Goal: Task Accomplishment & Management: Use online tool/utility

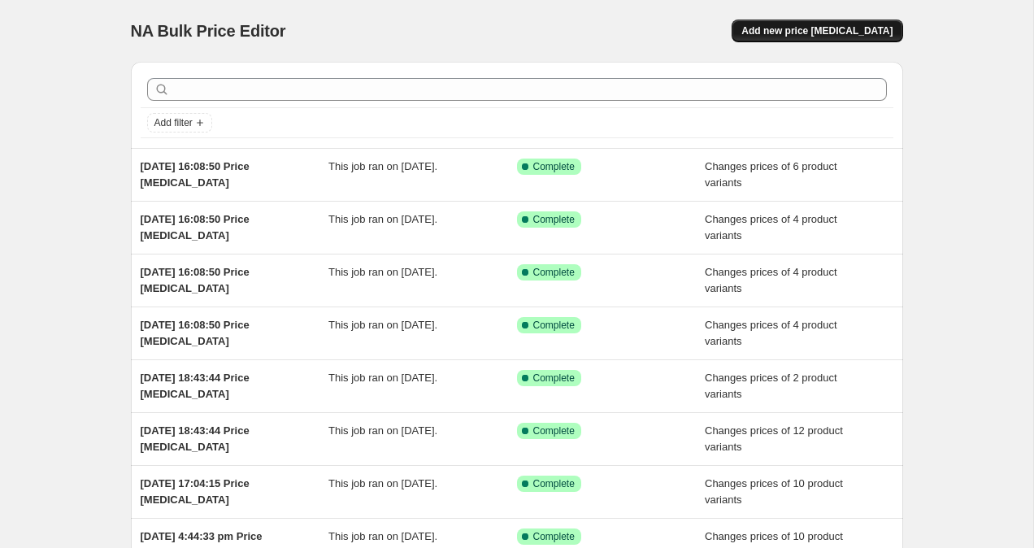
click at [850, 35] on span "Add new price [MEDICAL_DATA]" at bounding box center [816, 30] width 151 height 13
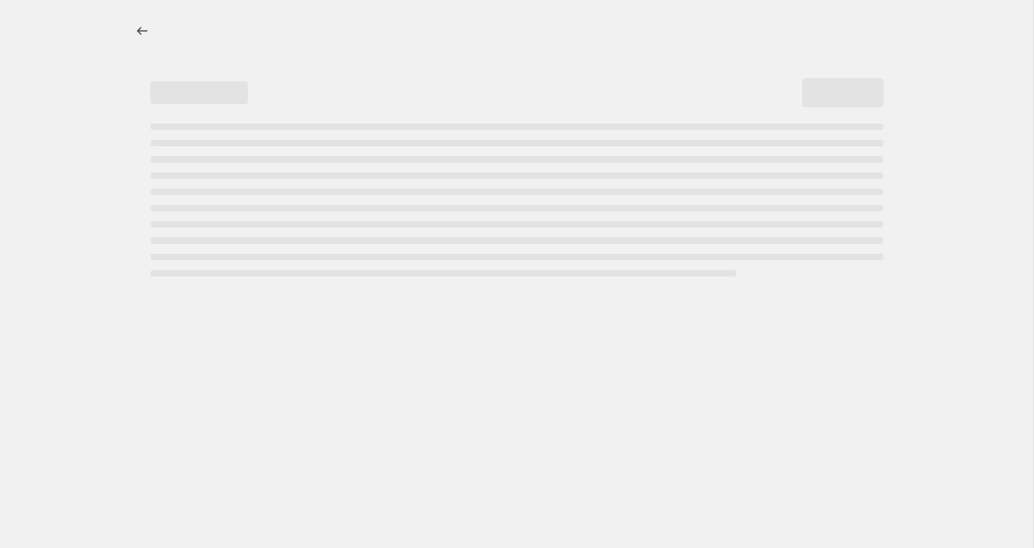
select select "percentage"
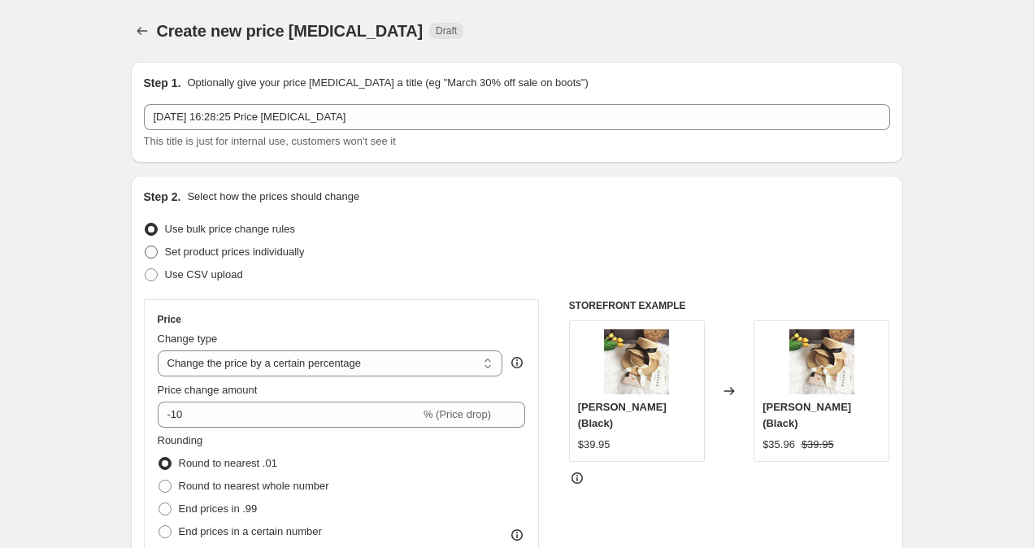
click at [152, 256] on span at bounding box center [151, 251] width 13 height 13
click at [145, 246] on input "Set product prices individually" at bounding box center [145, 245] width 1 height 1
radio input "true"
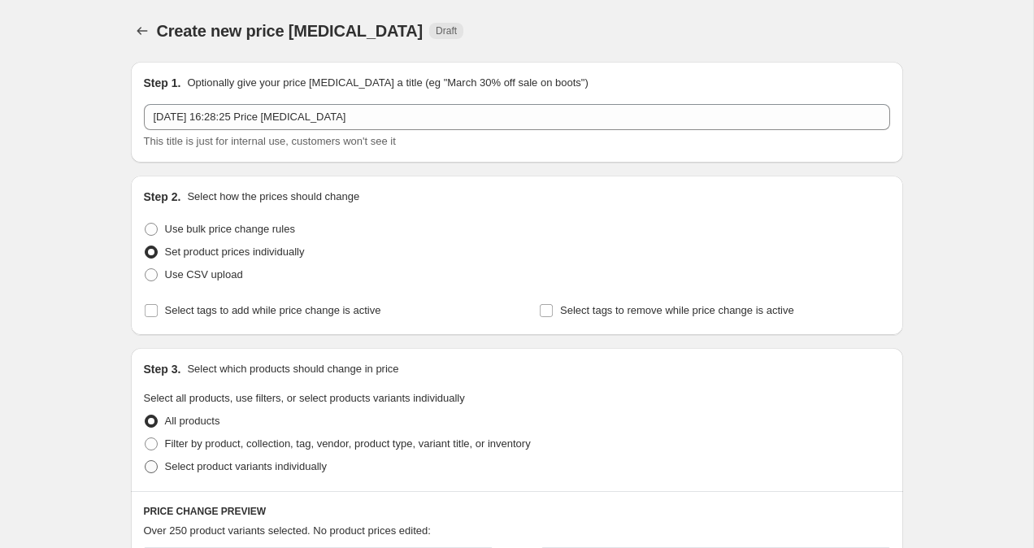
click at [149, 473] on span at bounding box center [151, 466] width 15 height 15
click at [145, 461] on input "Select product variants individually" at bounding box center [145, 460] width 1 height 1
radio input "true"
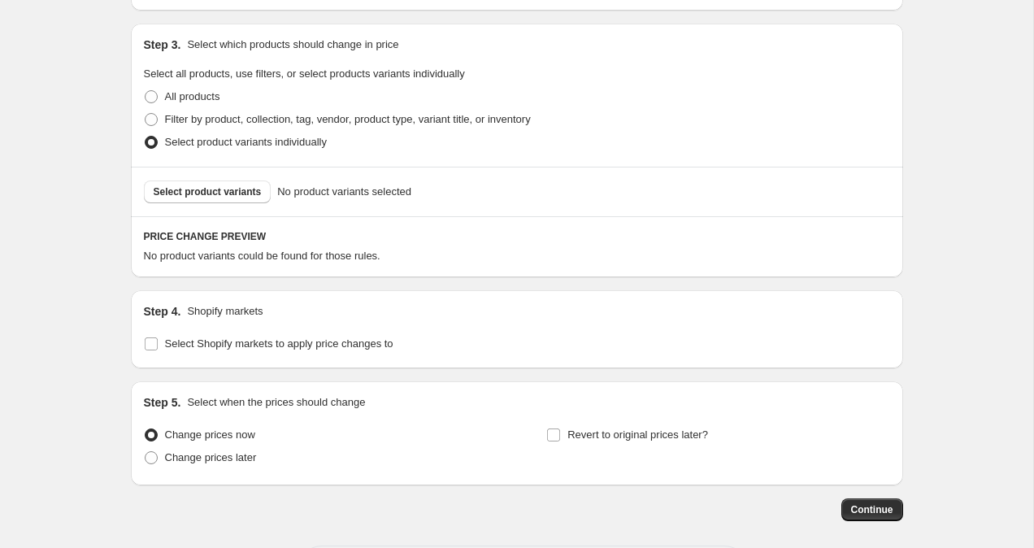
scroll to position [397, 0]
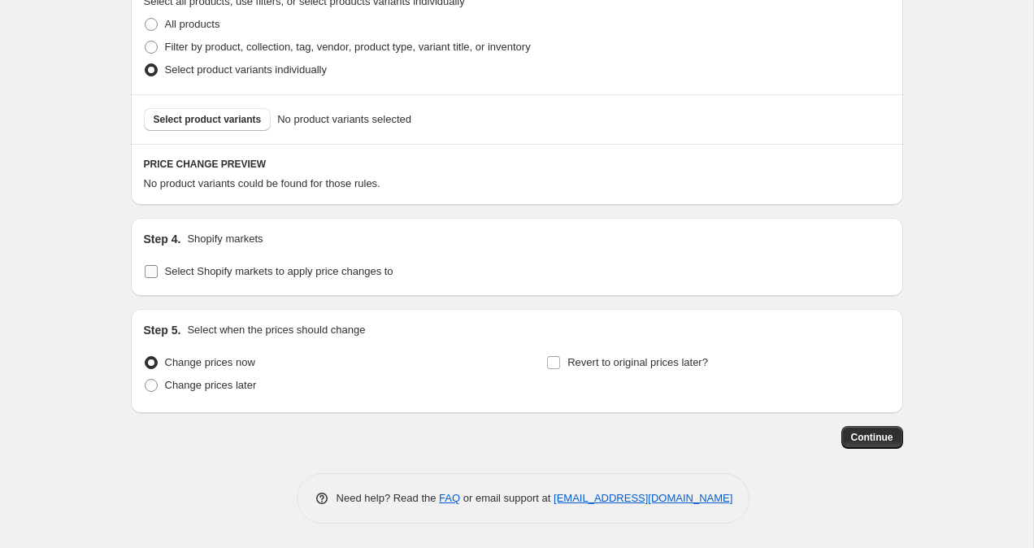
click at [150, 271] on input "Select Shopify markets to apply price changes to" at bounding box center [151, 271] width 13 height 13
checkbox input "true"
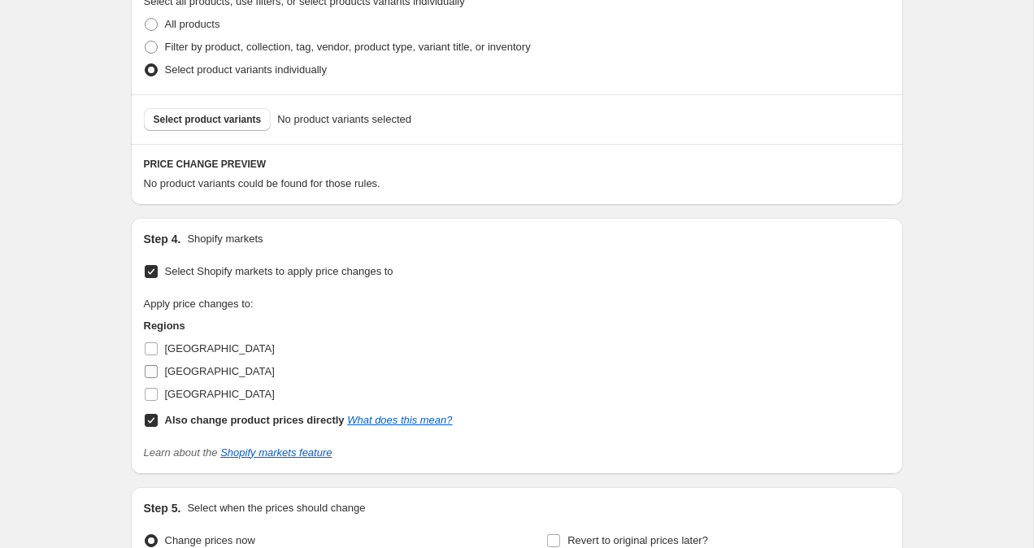
click at [153, 367] on input "[GEOGRAPHIC_DATA]" at bounding box center [151, 371] width 13 height 13
checkbox input "true"
click at [150, 414] on input "Also change product prices directly What does this mean?" at bounding box center [151, 420] width 13 height 13
checkbox input "false"
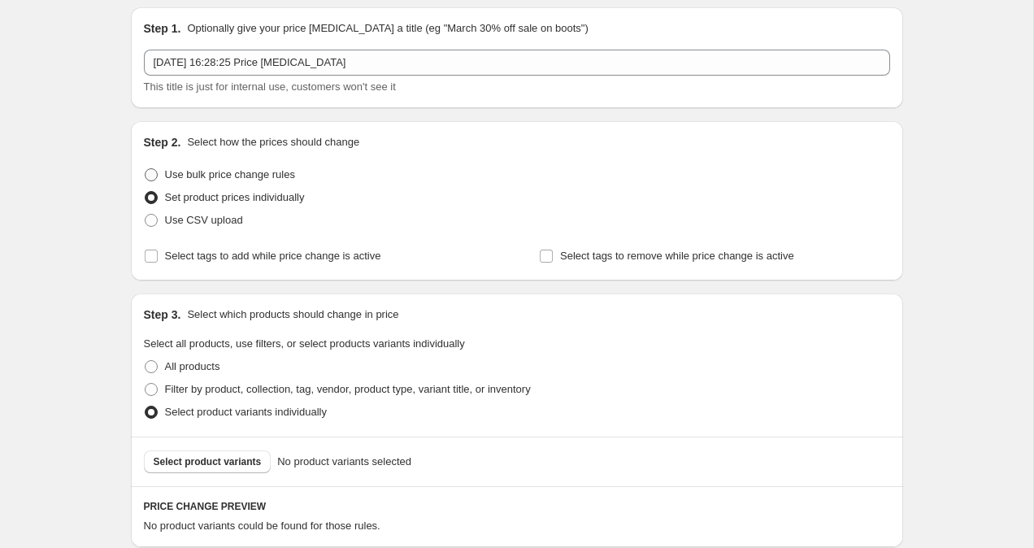
scroll to position [57, 0]
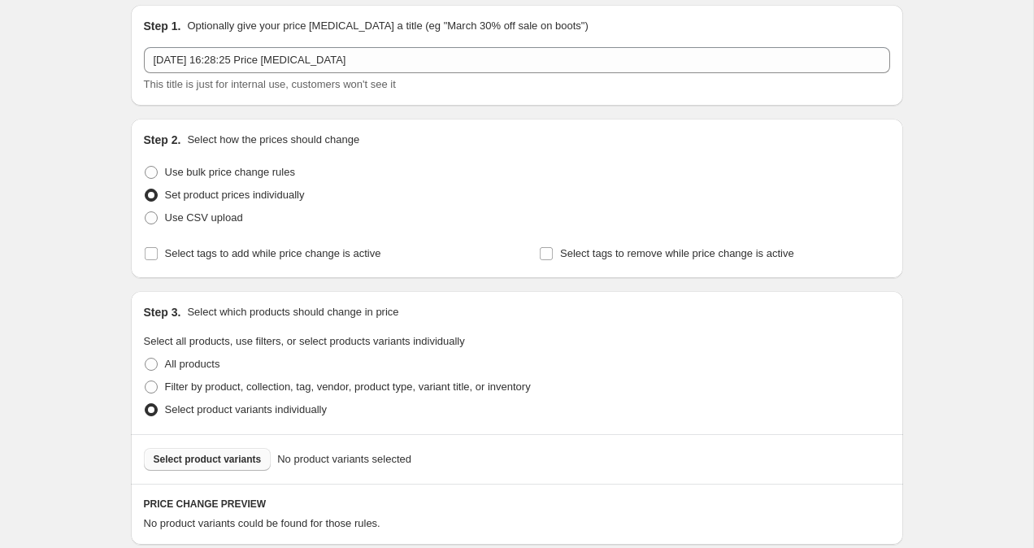
click at [191, 453] on span "Select product variants" at bounding box center [208, 459] width 108 height 13
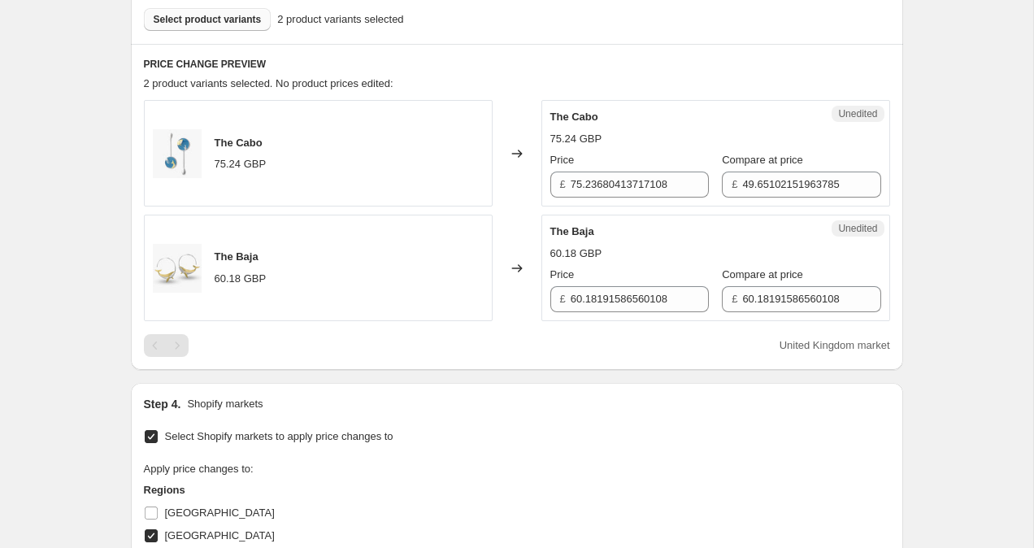
scroll to position [499, 0]
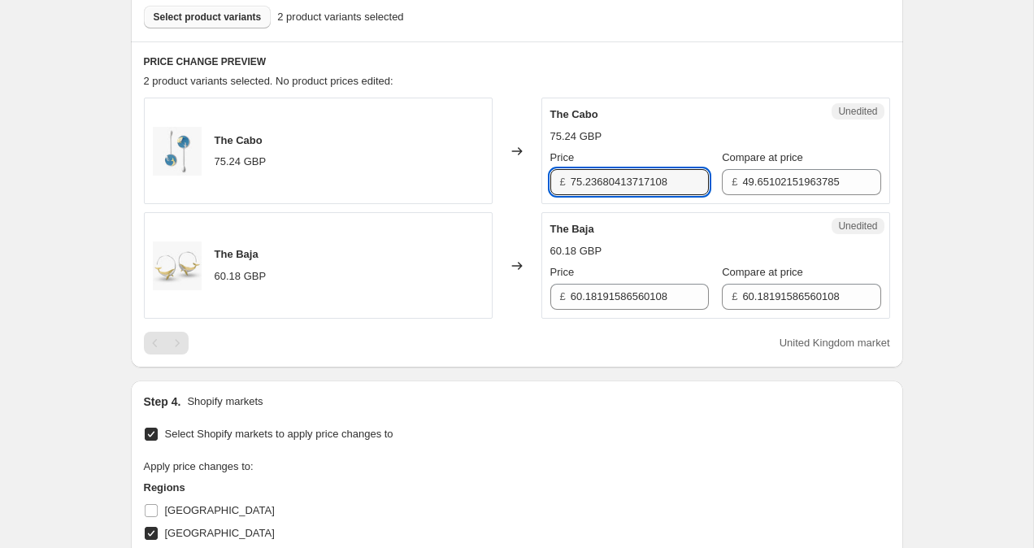
drag, startPoint x: 679, startPoint y: 182, endPoint x: 549, endPoint y: 189, distance: 129.4
click at [550, 189] on div "£ 75.23680413717108" at bounding box center [629, 182] width 158 height 26
drag, startPoint x: 605, startPoint y: 180, endPoint x: 558, endPoint y: 179, distance: 47.1
click at [559, 179] on div "£ 49.95" at bounding box center [629, 182] width 158 height 26
type input "49.95"
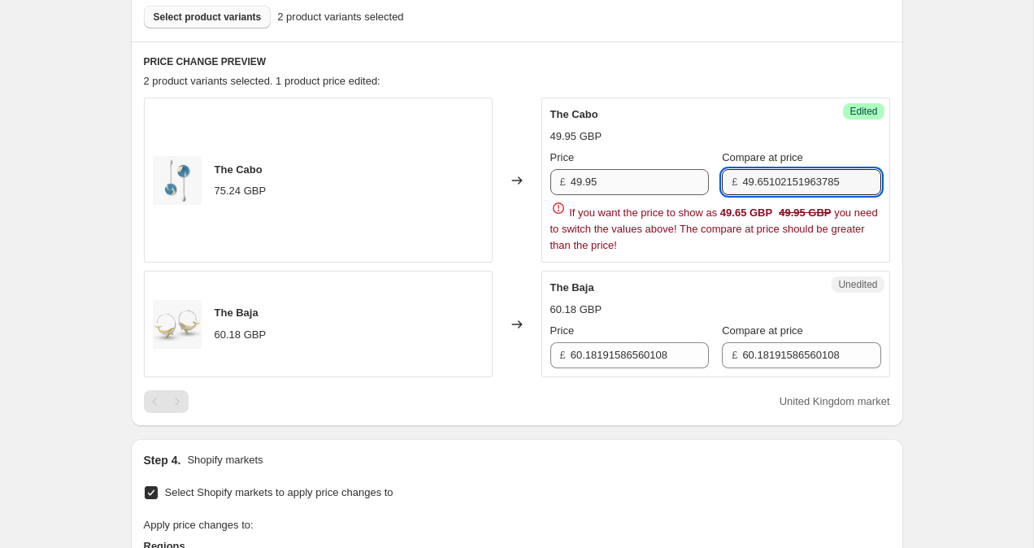
drag, startPoint x: 836, startPoint y: 182, endPoint x: 610, endPoint y: 175, distance: 226.9
click at [611, 175] on div "Price £ 49.95 Compare at price £ 49.65102151963785" at bounding box center [715, 173] width 331 height 46
drag, startPoint x: 864, startPoint y: 184, endPoint x: 688, endPoint y: 147, distance: 179.3
click at [688, 147] on div "The Cabo 49.95 GBP Price £ 49.95 Compare at price £ 49.65102151963785 If you wa…" at bounding box center [715, 179] width 331 height 147
paste input "9"
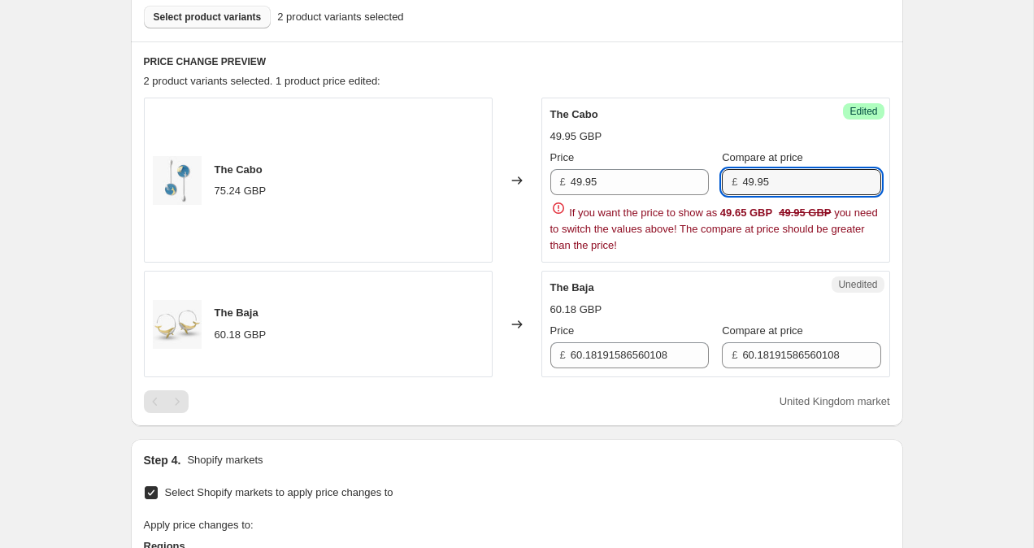
type input "49.95"
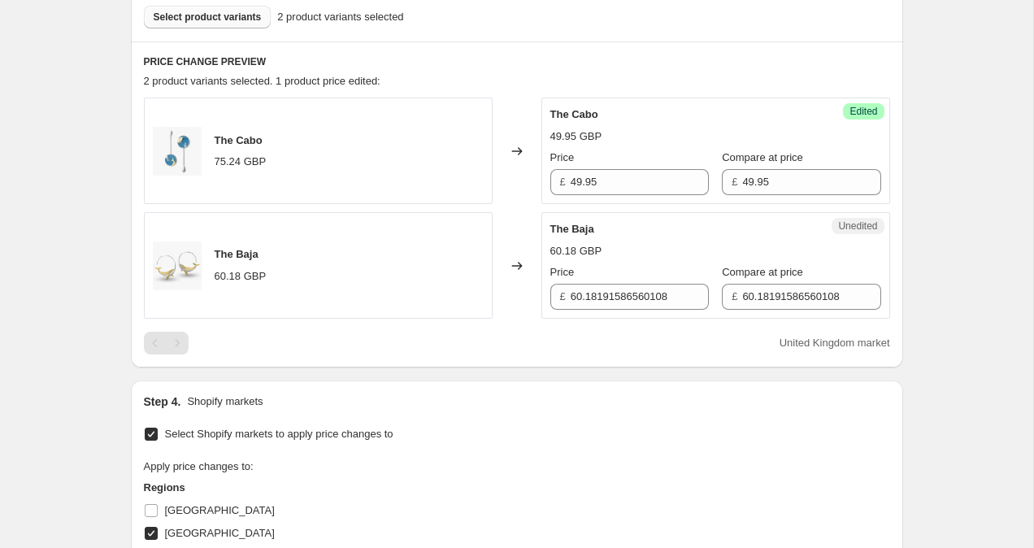
click at [1016, 190] on div "Create new price [MEDICAL_DATA]. This page is ready Create new price [MEDICAL_D…" at bounding box center [516, 194] width 1033 height 1386
drag, startPoint x: 683, startPoint y: 297, endPoint x: 466, endPoint y: 273, distance: 219.2
click at [466, 273] on div "The Baja 60.18 GBP Changed to Unedited The Baja 60.18 GBP Price £ 60.1819158656…" at bounding box center [517, 265] width 746 height 106
paste input "49.95"
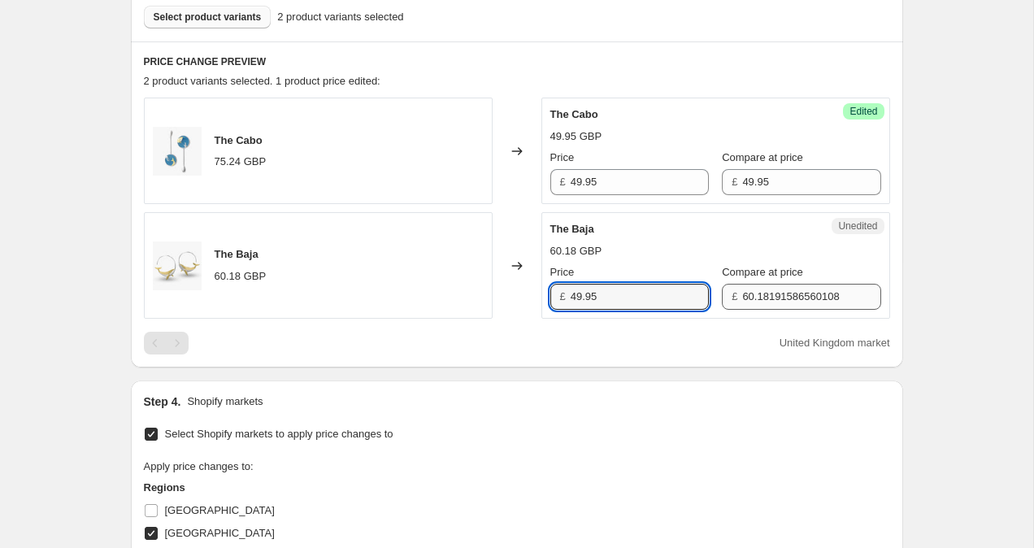
type input "49.95"
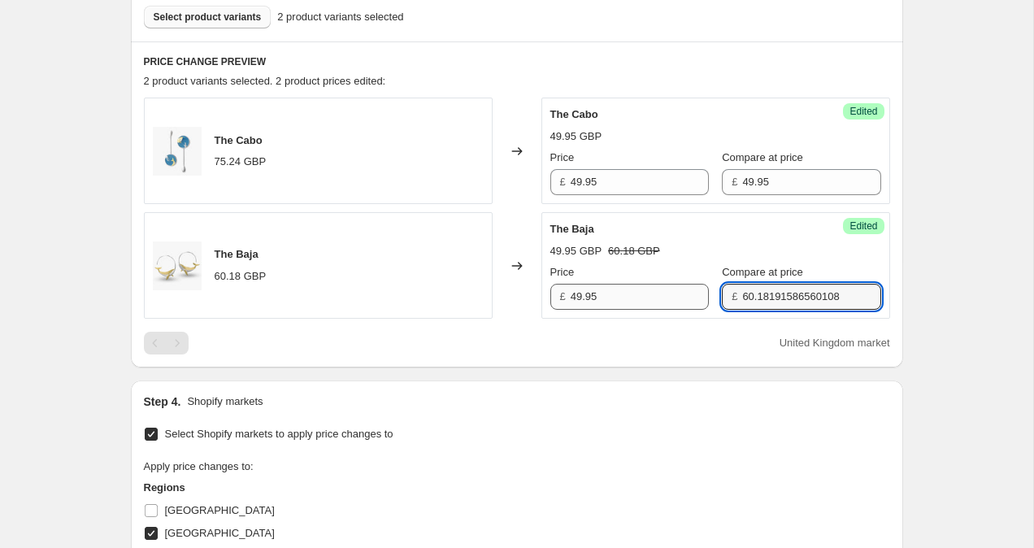
drag, startPoint x: 839, startPoint y: 295, endPoint x: 642, endPoint y: 292, distance: 196.7
click at [641, 292] on div "Price £ 49.95 Compare at price £ 60.18191586560108" at bounding box center [715, 287] width 331 height 46
paste input "49.95"
type input "49.95"
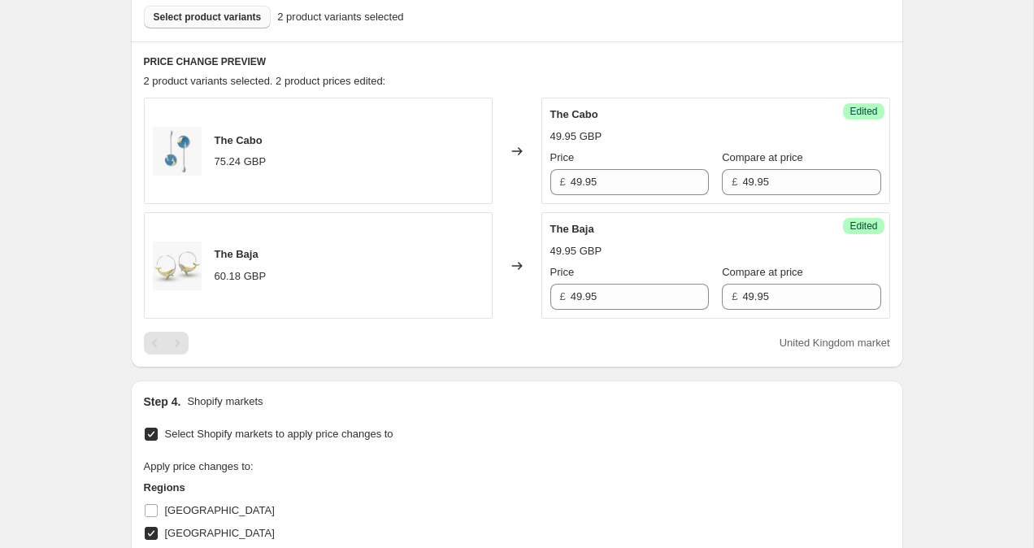
click at [1004, 163] on div "Create new price [MEDICAL_DATA]. This page is ready Create new price [MEDICAL_D…" at bounding box center [516, 194] width 1033 height 1386
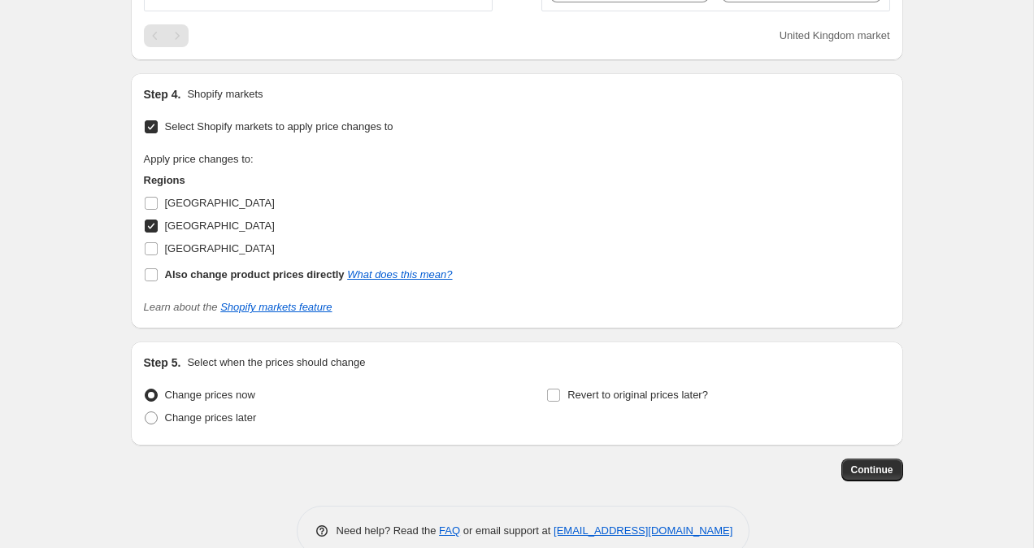
scroll to position [839, 0]
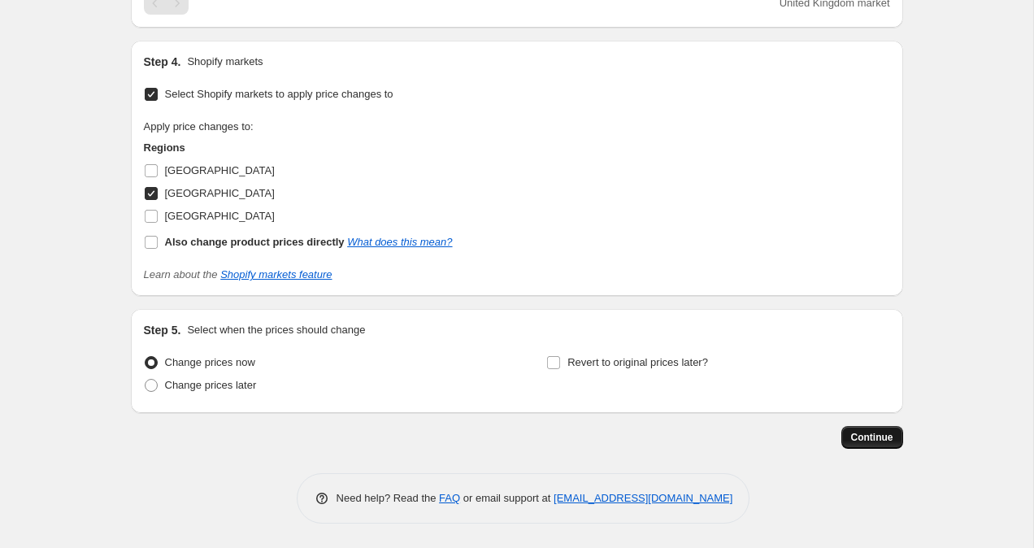
click at [887, 434] on span "Continue" at bounding box center [872, 437] width 42 height 13
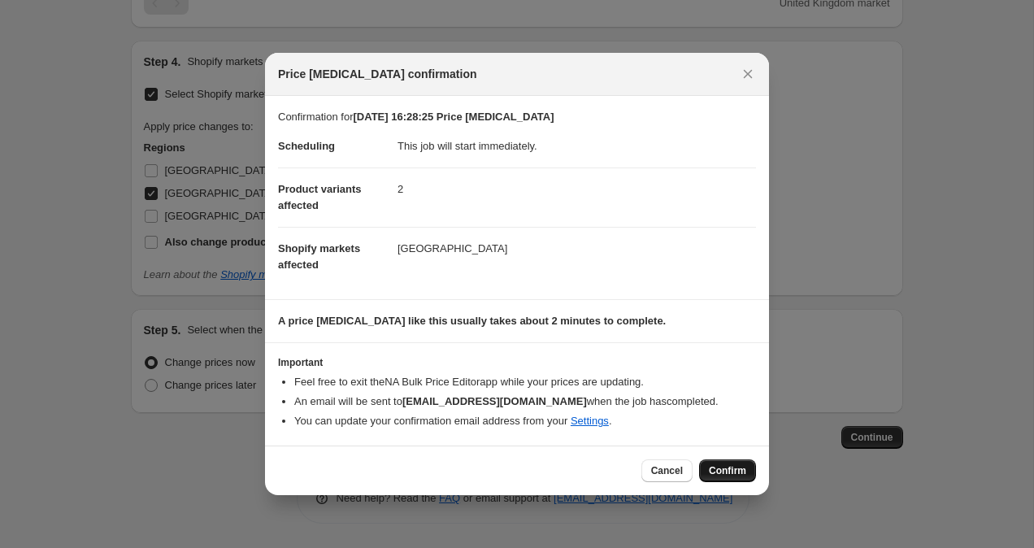
click at [727, 472] on span "Confirm" at bounding box center [727, 470] width 37 height 13
